Goal: Transaction & Acquisition: Purchase product/service

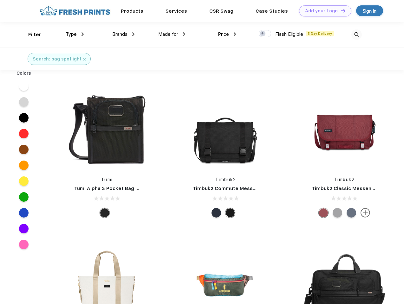
click at [323, 11] on link "Add your Logo Design Tool" at bounding box center [325, 10] width 52 height 11
click at [0, 0] on div "Design Tool" at bounding box center [0, 0] width 0 height 0
click at [340, 10] on link "Add your Logo Design Tool" at bounding box center [325, 10] width 52 height 11
click at [30, 35] on div "Filter" at bounding box center [34, 34] width 13 height 7
click at [75, 34] on span "Type" at bounding box center [71, 34] width 11 height 6
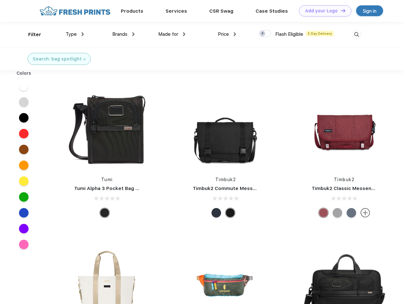
click at [123, 34] on span "Brands" at bounding box center [119, 34] width 15 height 6
click at [172, 34] on span "Made for" at bounding box center [168, 34] width 20 height 6
click at [227, 34] on span "Price" at bounding box center [223, 34] width 11 height 6
click at [265, 34] on div at bounding box center [265, 33] width 12 height 7
click at [263, 34] on input "checkbox" at bounding box center [261, 32] width 4 height 4
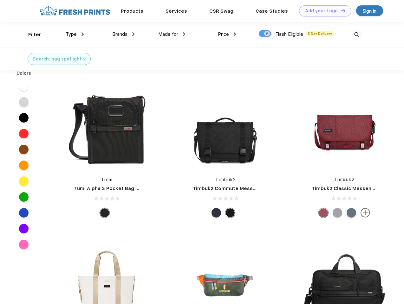
click at [356, 35] on img at bounding box center [356, 34] width 10 height 10
